Goal: Information Seeking & Learning: Learn about a topic

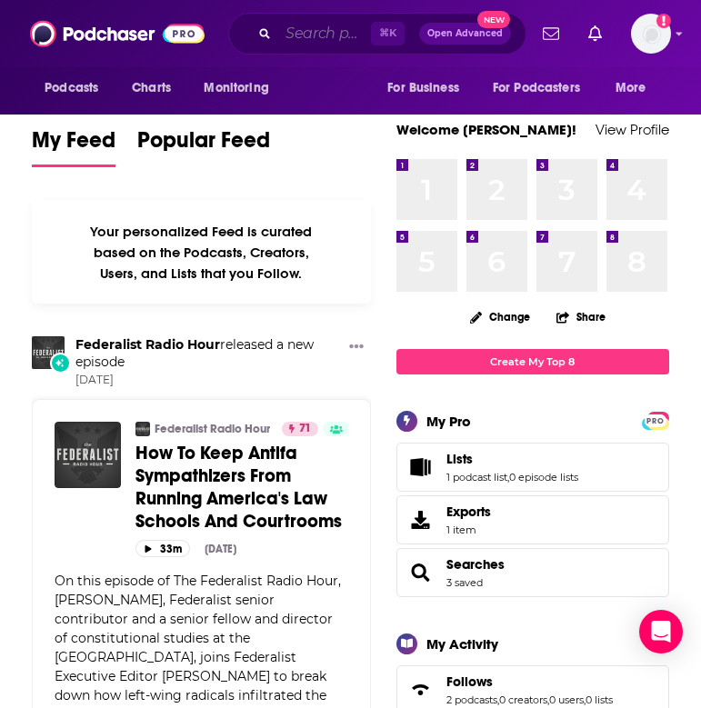
click at [336, 36] on input "Search podcasts, credits, & more..." at bounding box center [324, 33] width 93 height 29
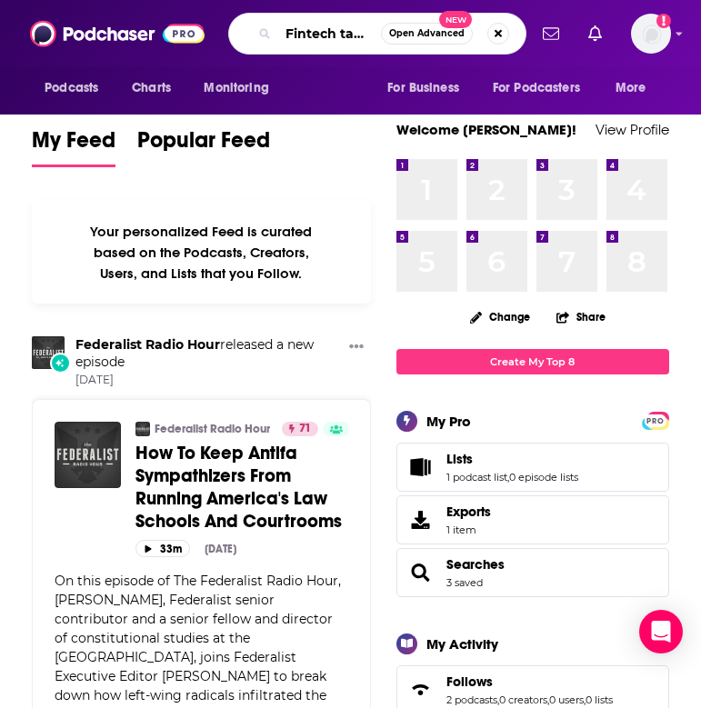
type input "Fintech takes"
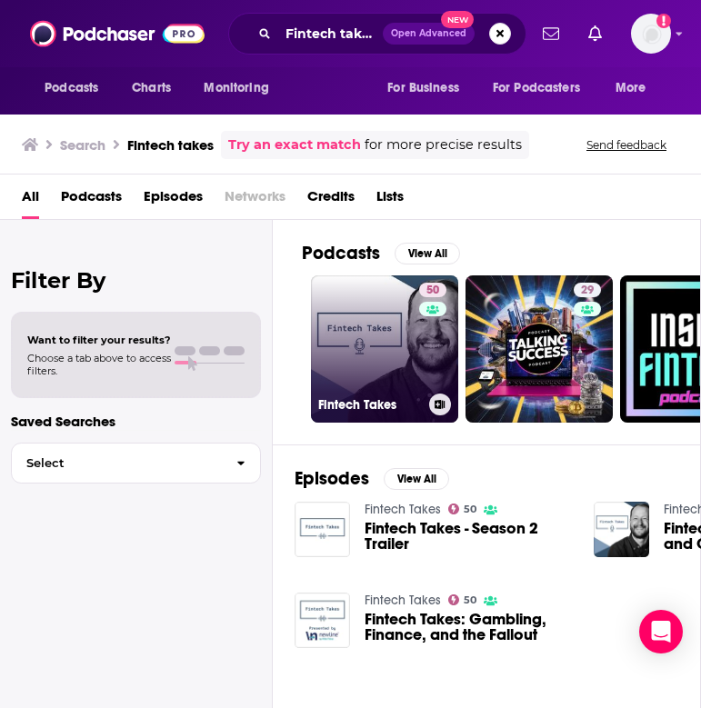
click at [357, 325] on link "50 Fintech Takes" at bounding box center [384, 348] width 147 height 147
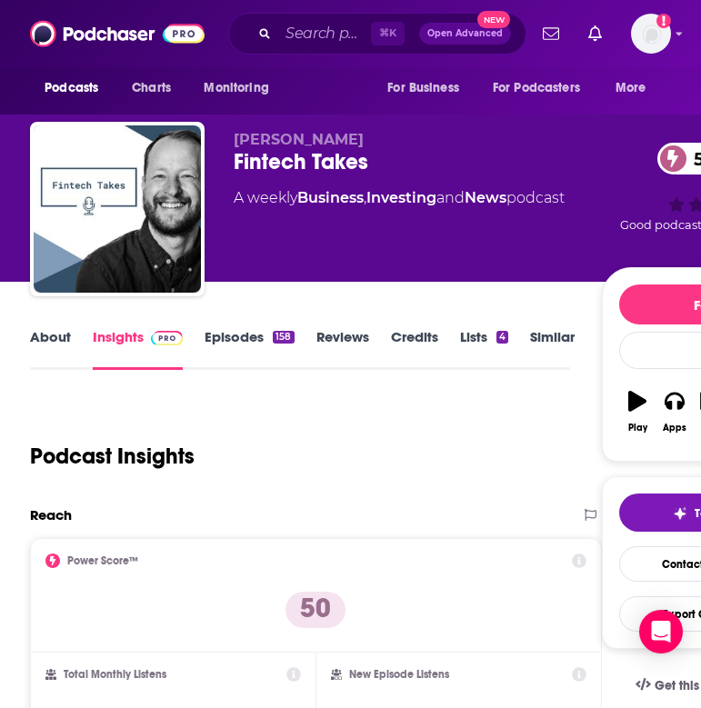
scroll to position [0, 2]
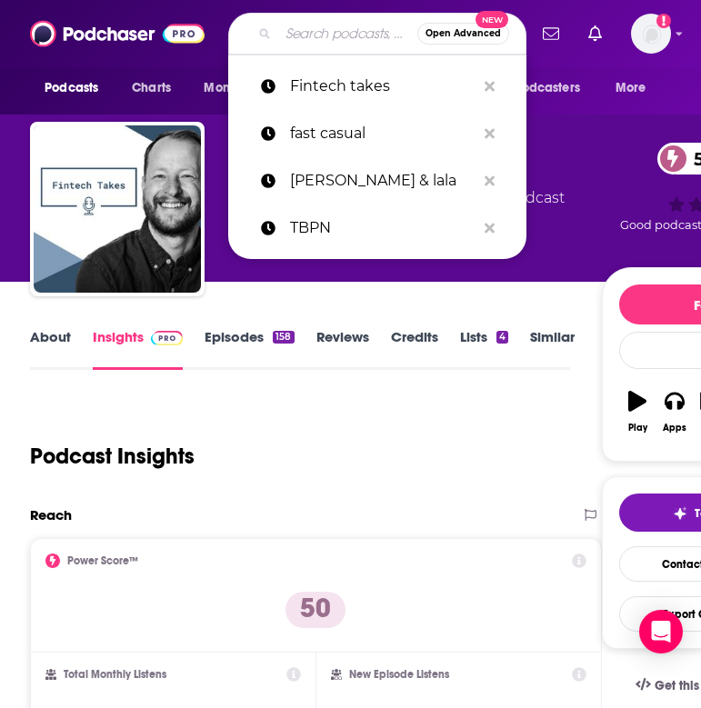
click at [305, 28] on input "Search podcasts, credits, & more..." at bounding box center [347, 33] width 139 height 29
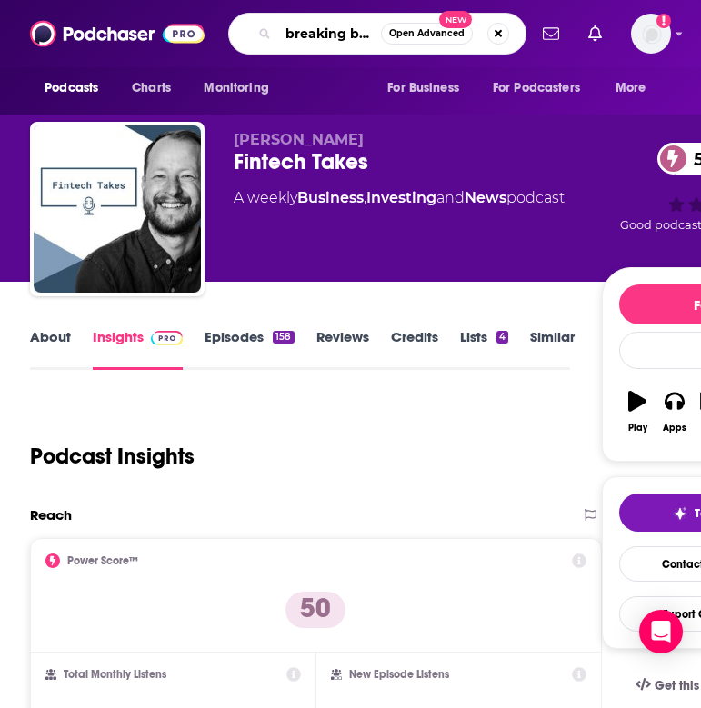
type input "breaking banks"
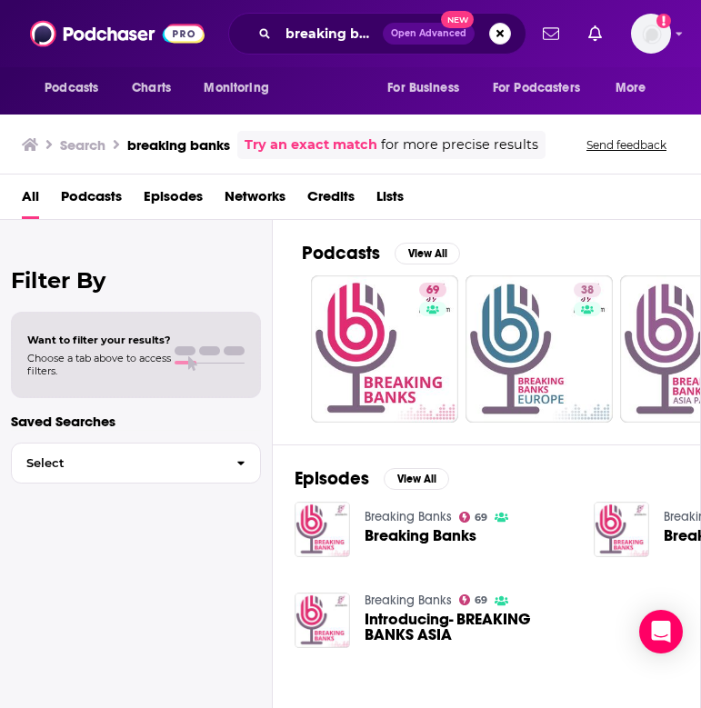
scroll to position [0, 5]
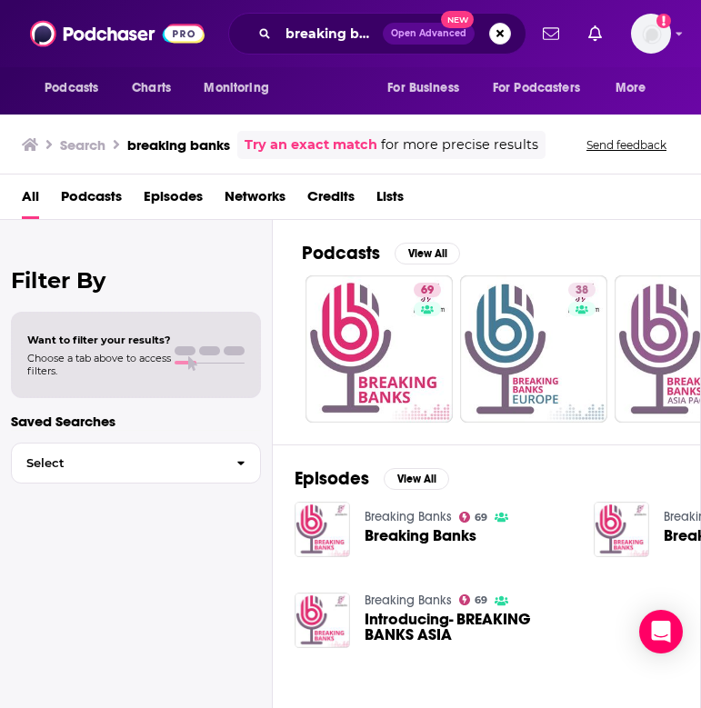
click at [405, 531] on span "Breaking Banks" at bounding box center [421, 535] width 112 height 15
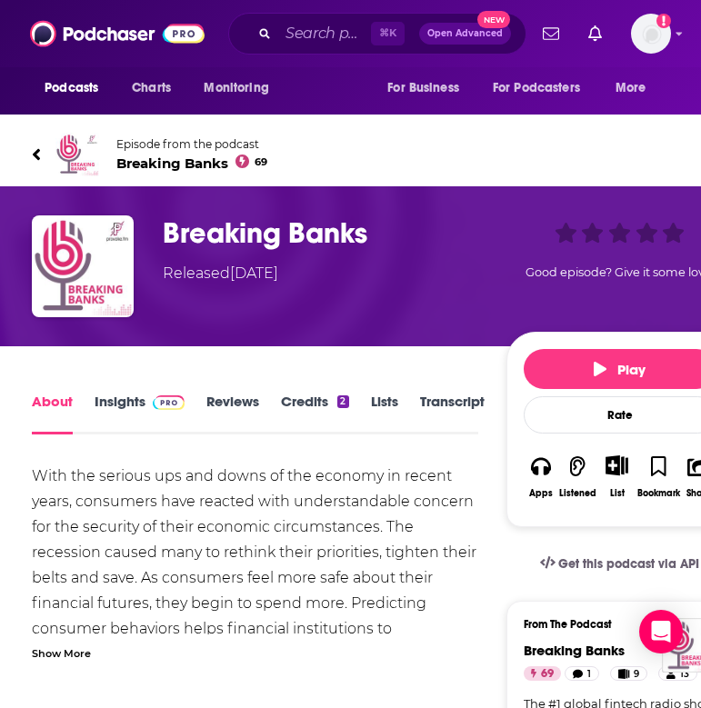
click at [115, 416] on link "Insights" at bounding box center [140, 414] width 90 height 42
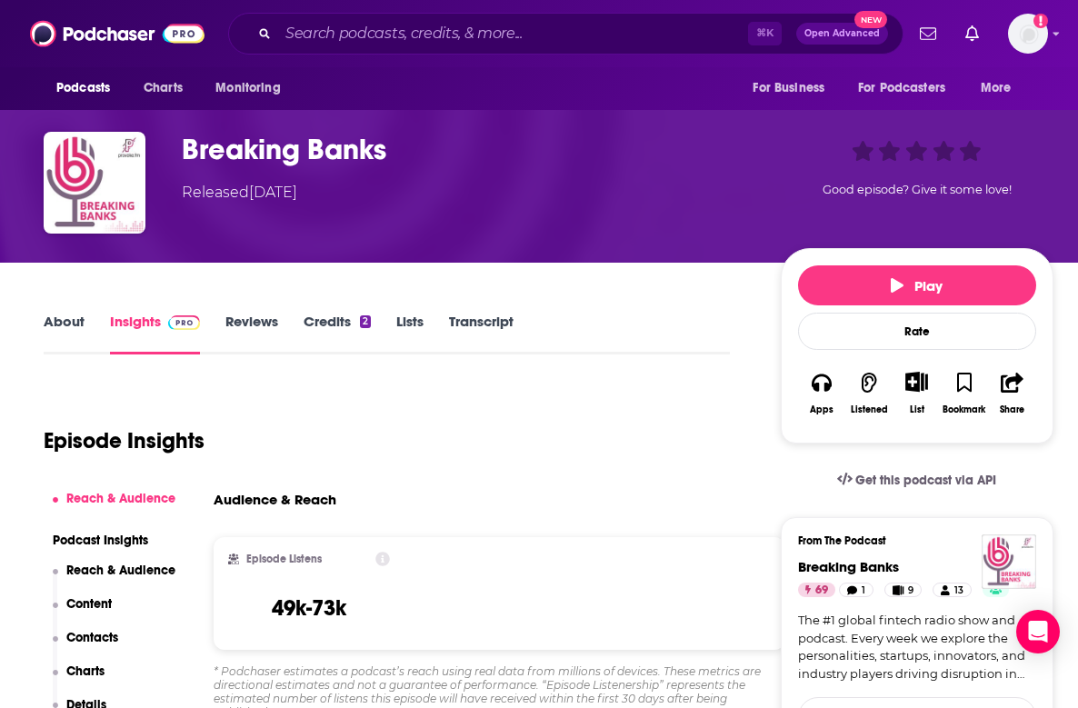
scroll to position [195, 0]
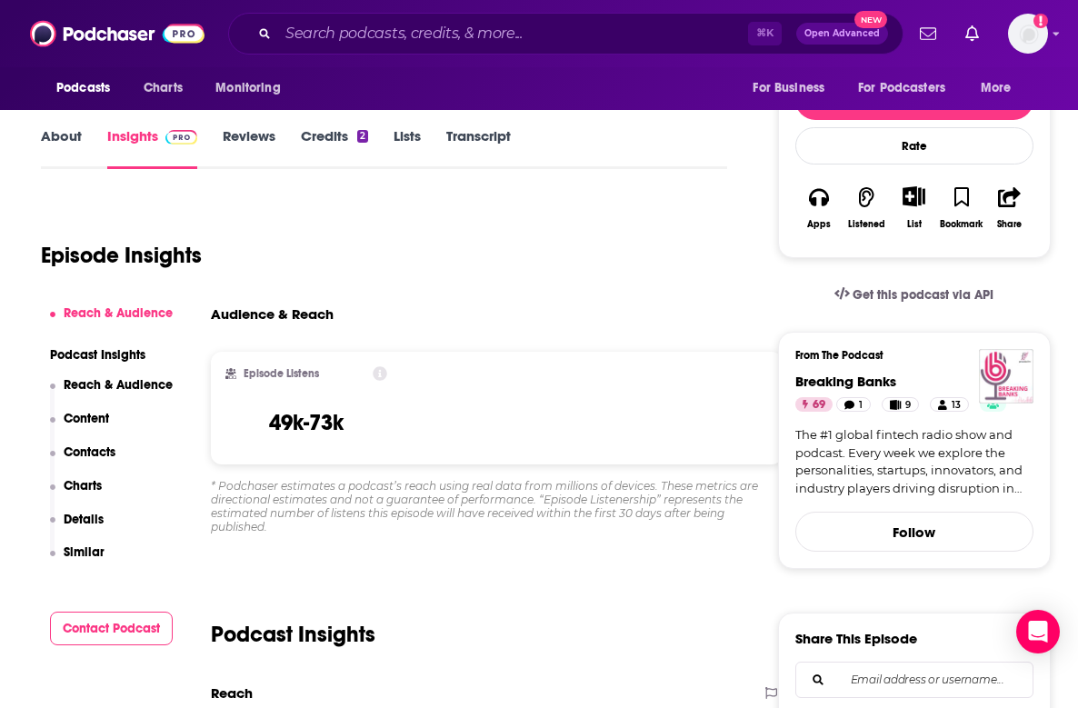
click at [69, 143] on link "About" at bounding box center [61, 148] width 41 height 42
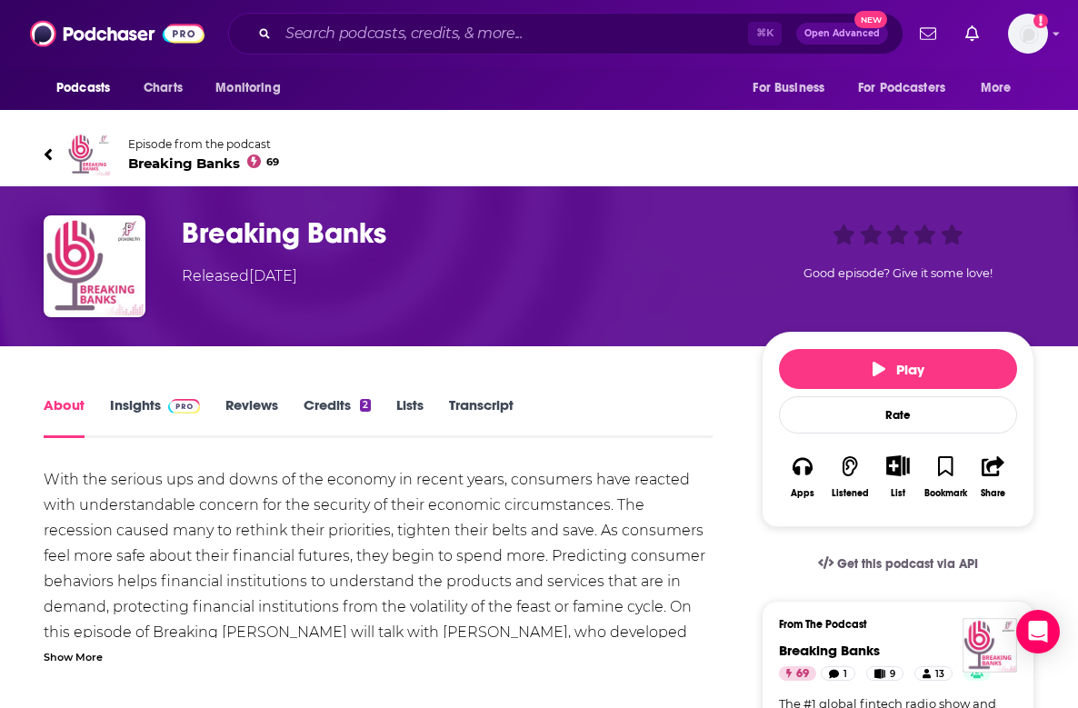
click at [260, 398] on link "Reviews" at bounding box center [251, 417] width 53 height 42
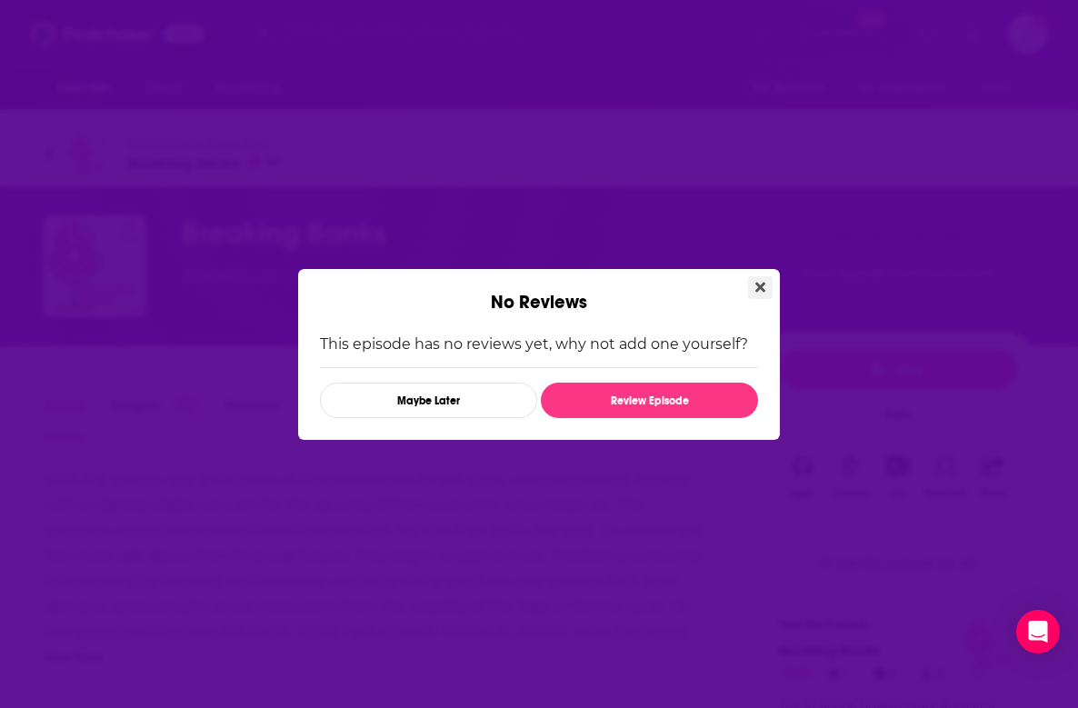
click at [700, 287] on icon "Close" at bounding box center [761, 287] width 10 height 10
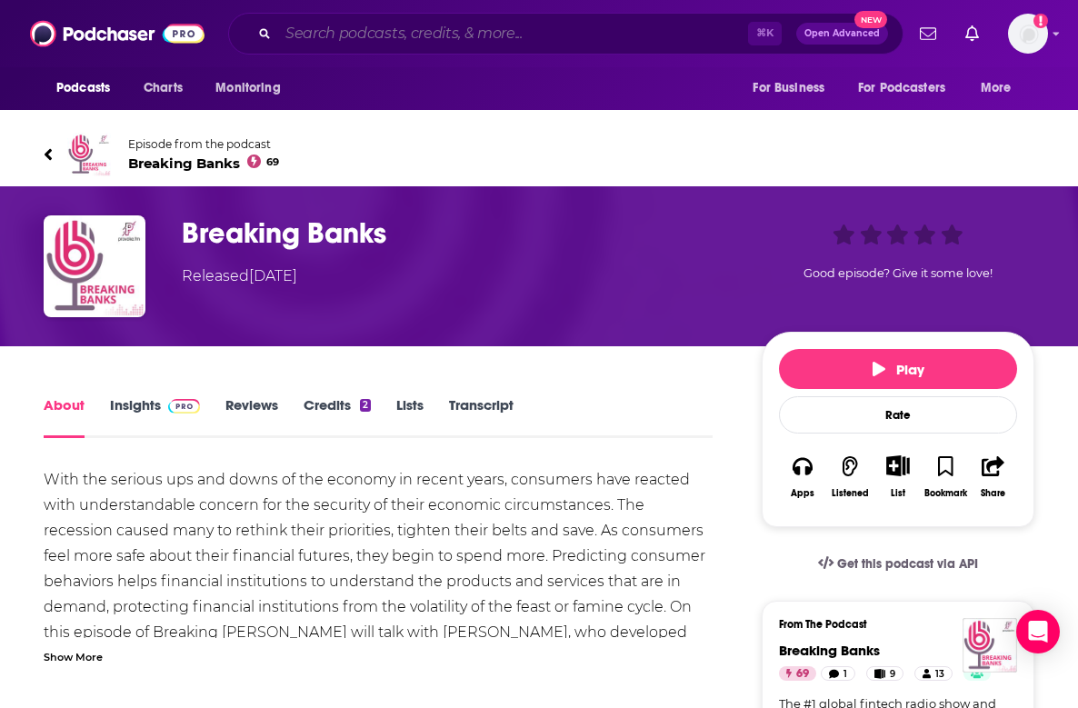
click at [444, 26] on input "Search podcasts, credits, & more..." at bounding box center [513, 33] width 470 height 29
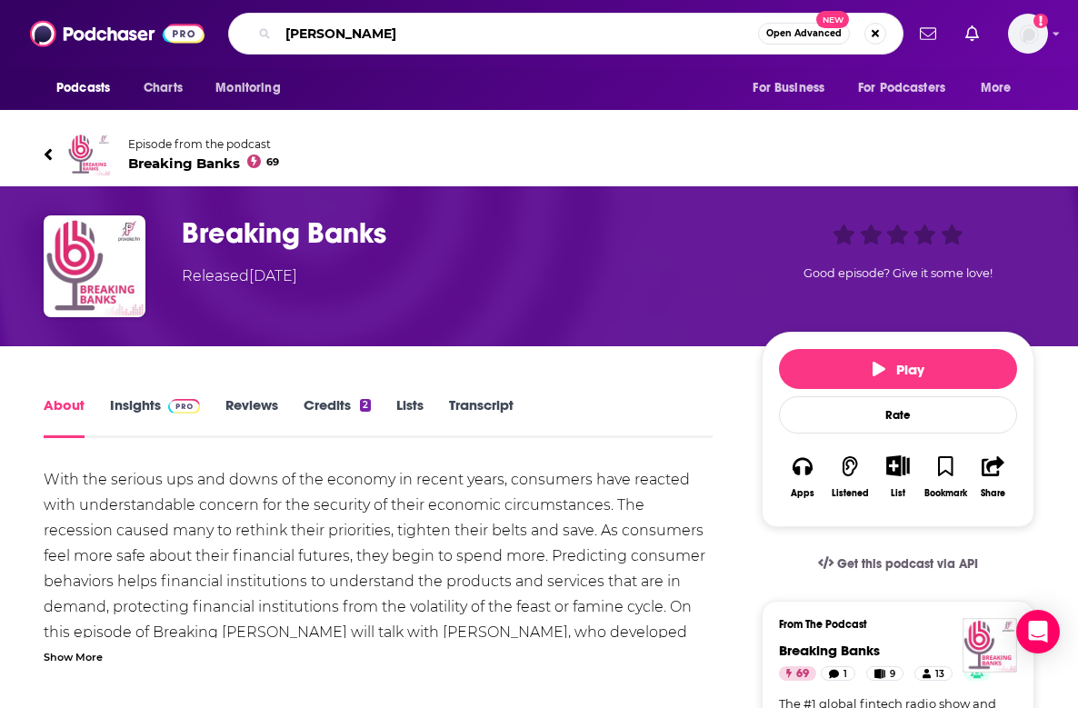
type input "[PERSON_NAME]"
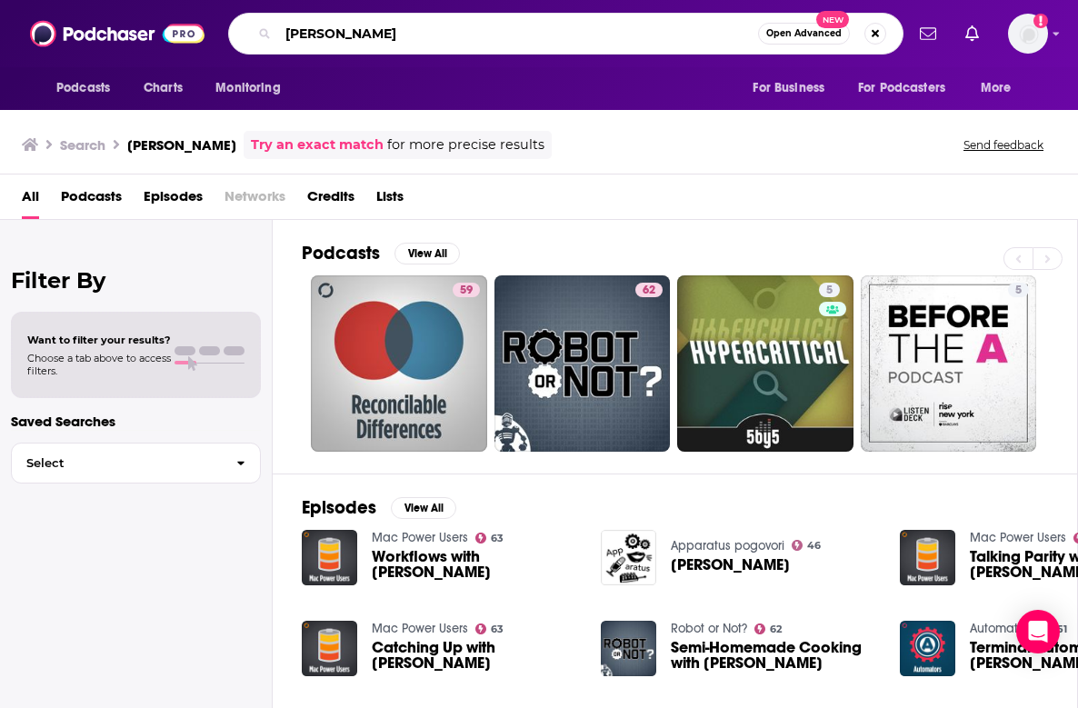
drag, startPoint x: 400, startPoint y: 33, endPoint x: 285, endPoint y: 33, distance: 115.5
click at [285, 33] on input "[PERSON_NAME]" at bounding box center [518, 33] width 480 height 29
type input "Bank on it"
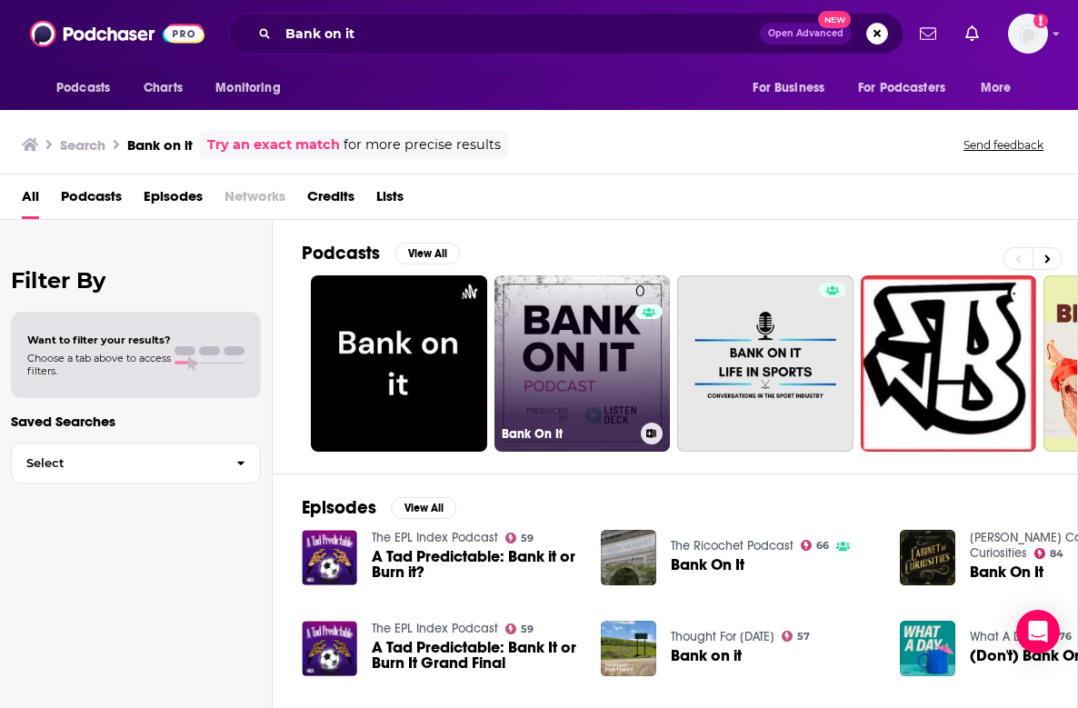
click at [557, 322] on link "0 Bank On It" at bounding box center [583, 363] width 176 height 176
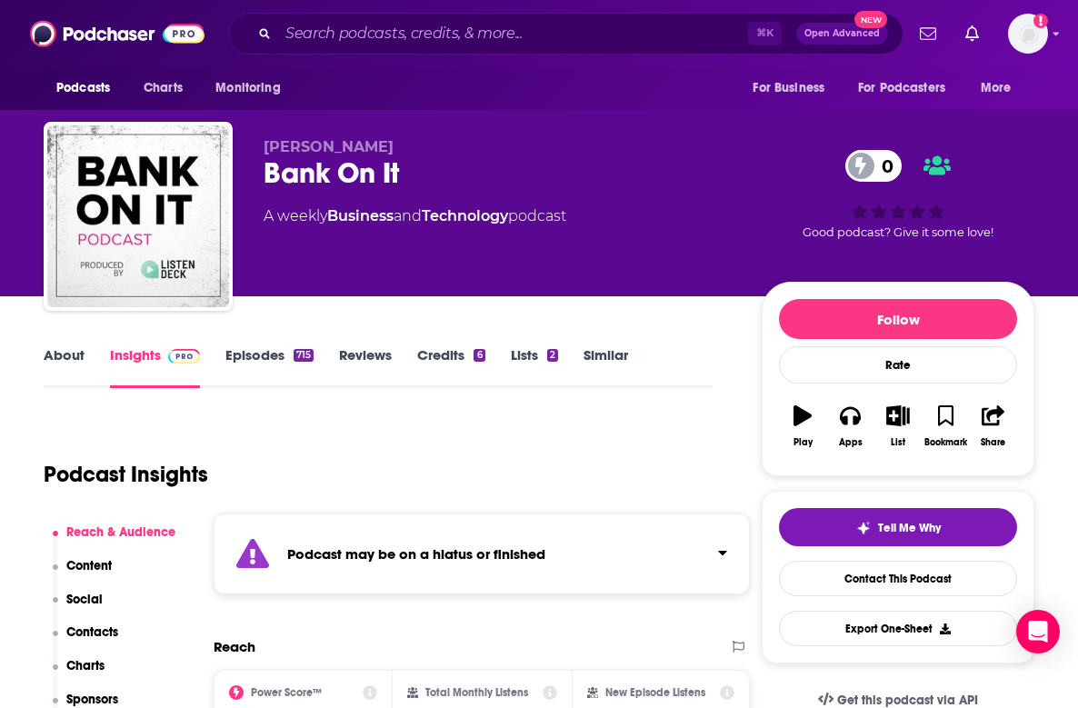
click at [294, 356] on div "715" at bounding box center [304, 355] width 20 height 13
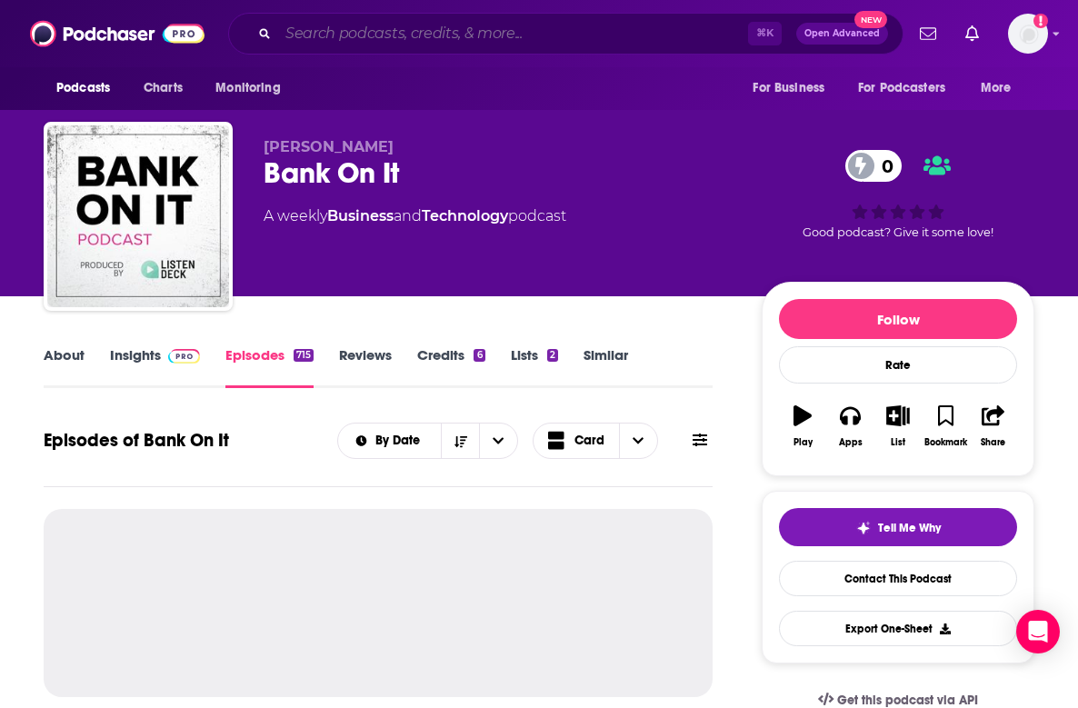
click at [366, 35] on input "Search podcasts, credits, & more..." at bounding box center [513, 33] width 470 height 29
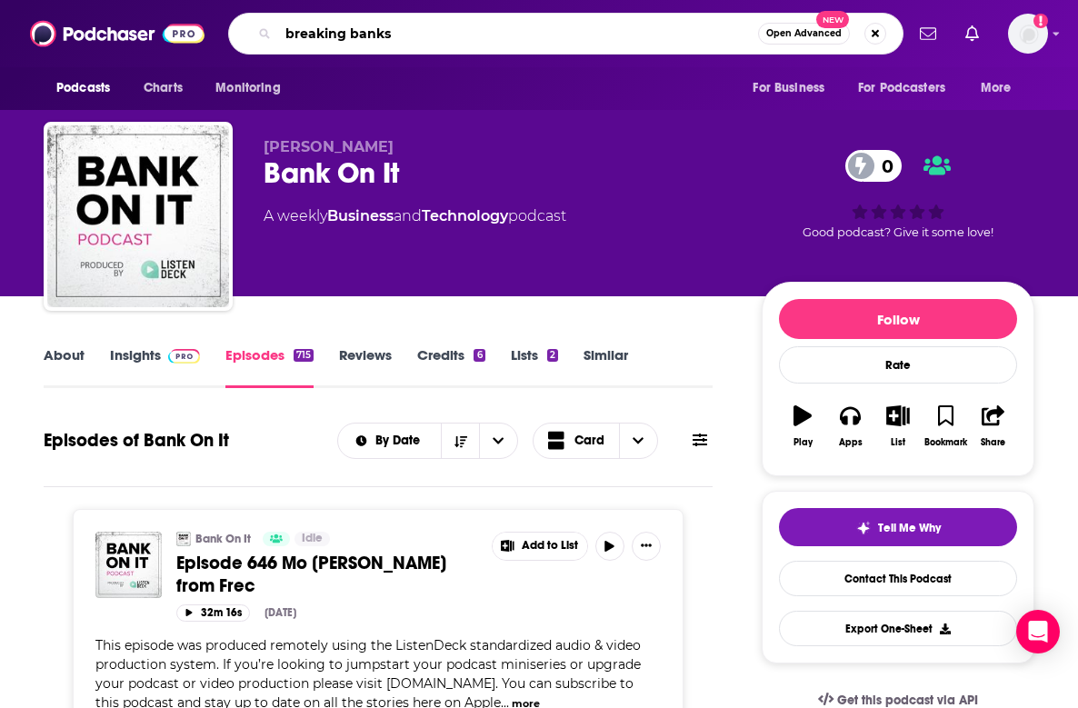
type input "breaking banks"
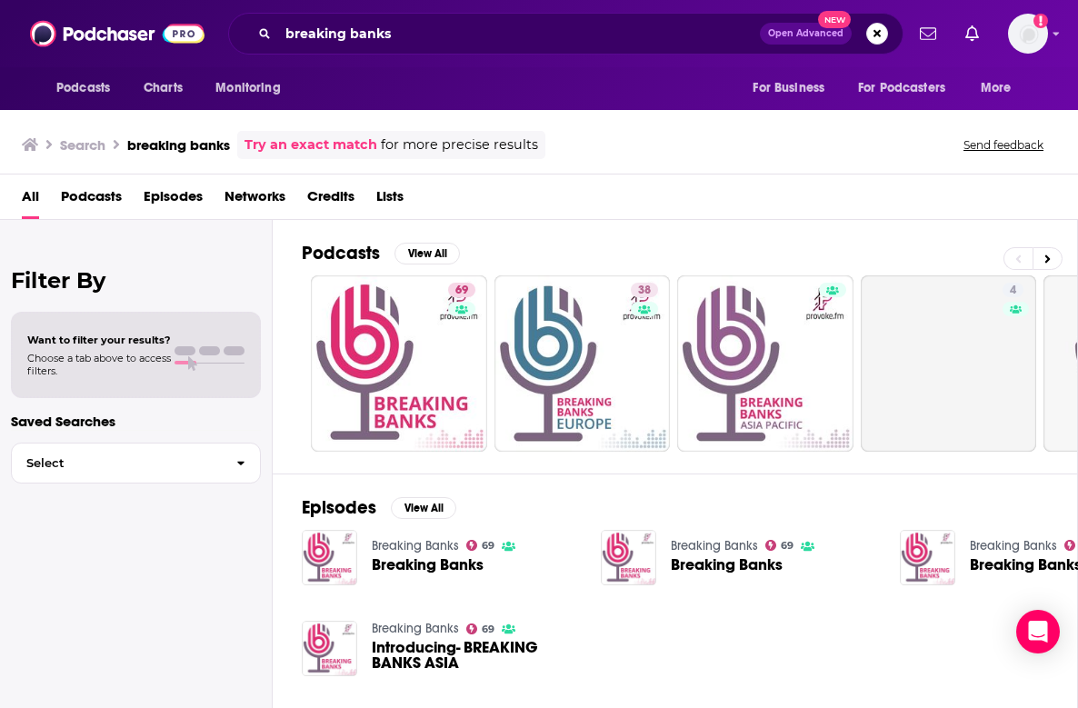
click at [348, 576] on img "Breaking Banks" at bounding box center [329, 557] width 55 height 55
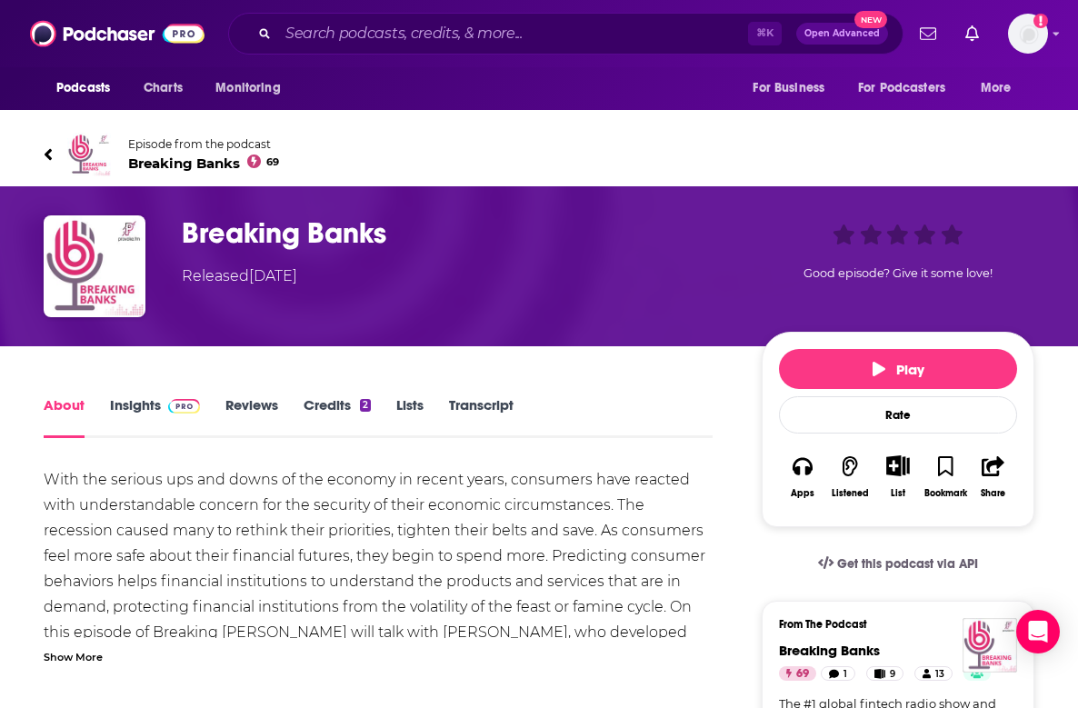
click at [157, 400] on link "Insights" at bounding box center [155, 417] width 90 height 42
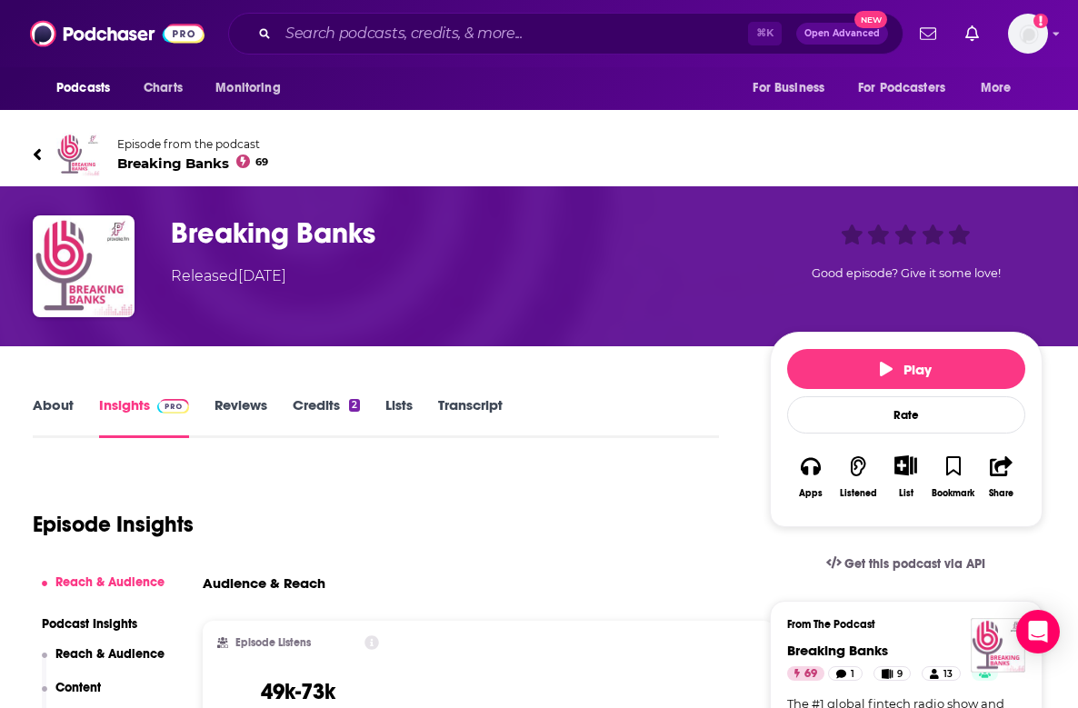
scroll to position [0, 11]
click at [255, 397] on link "Reviews" at bounding box center [241, 417] width 53 height 42
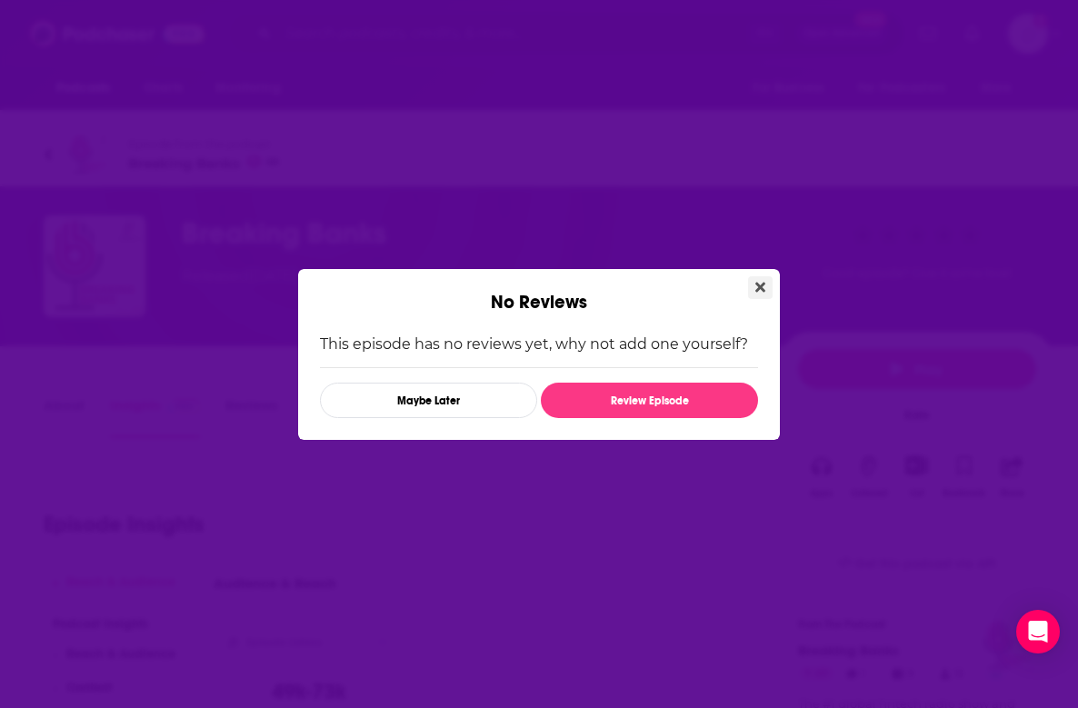
click at [700, 291] on button "Close" at bounding box center [760, 287] width 25 height 23
